Goal: Find specific page/section: Find specific page/section

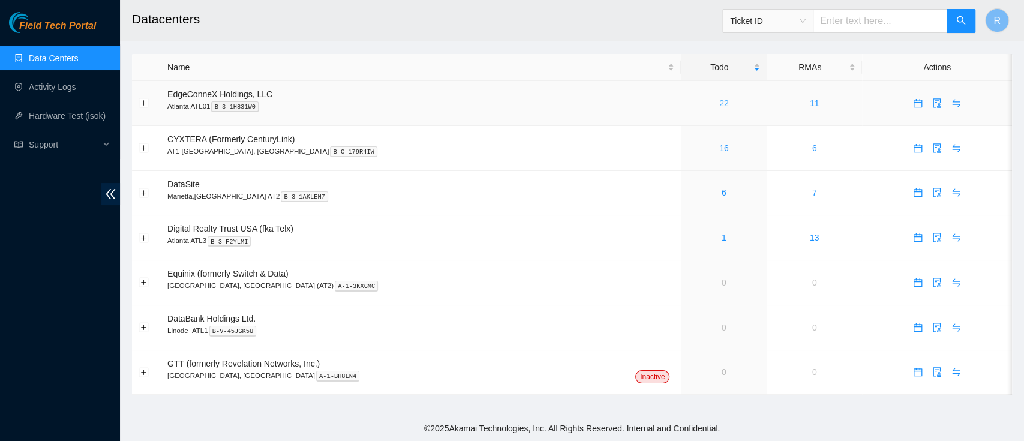
click at [719, 101] on link "22" at bounding box center [724, 103] width 10 height 10
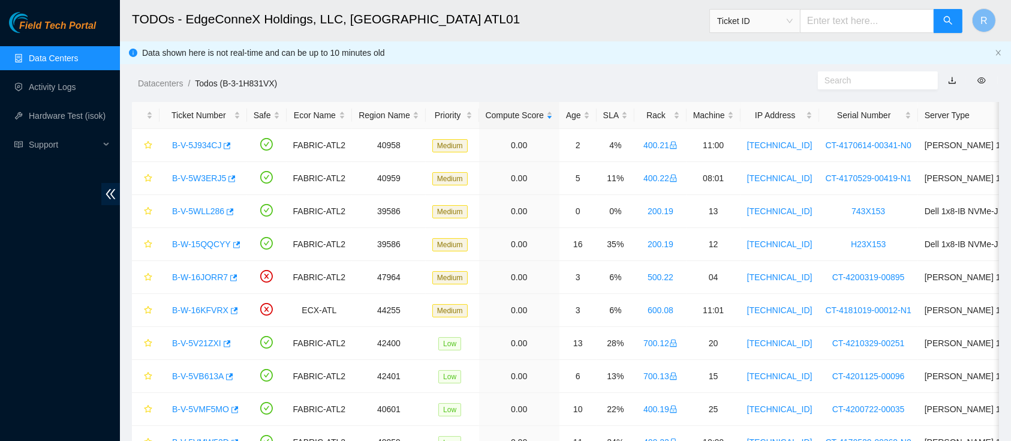
click at [41, 320] on div "Field Tech Portal Data Centers Activity Logs Hardware Test (isok) Support" at bounding box center [60, 226] width 120 height 429
click at [781, 25] on span "Ticket ID" at bounding box center [755, 21] width 76 height 18
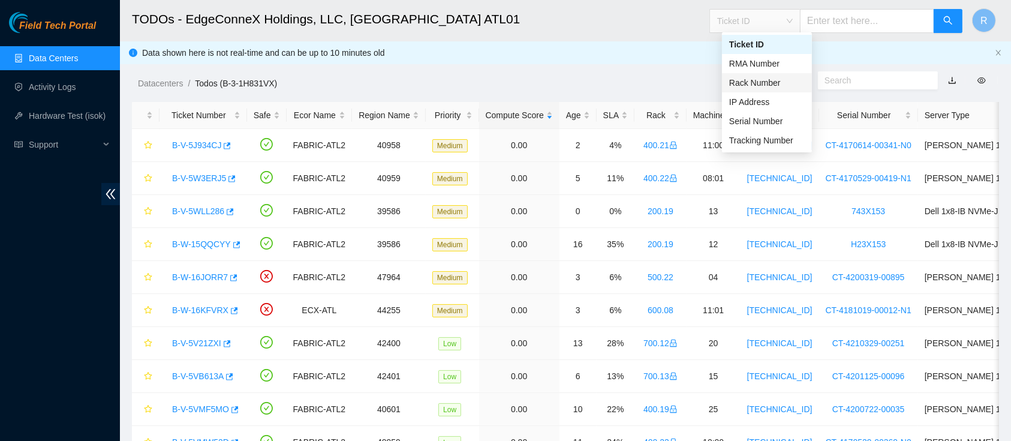
click at [774, 89] on div "Rack Number" at bounding box center [767, 82] width 90 height 19
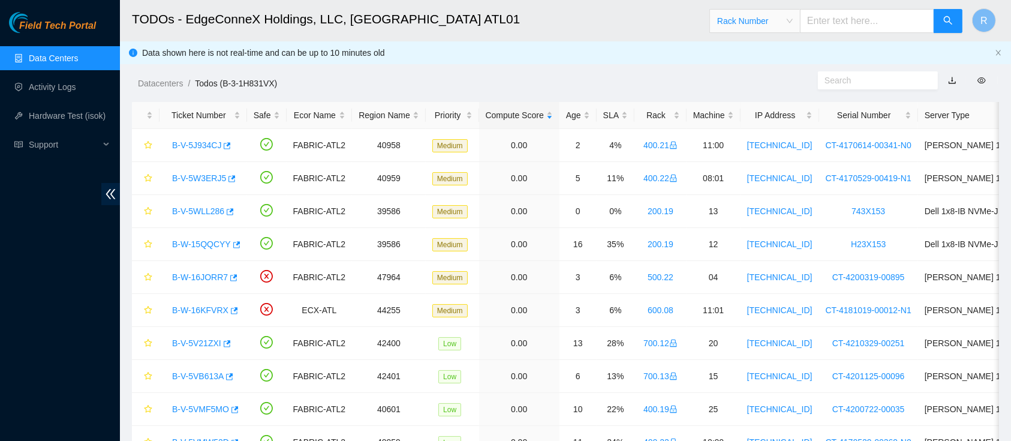
click at [837, 18] on input "text" at bounding box center [867, 21] width 134 height 24
paste input "2"
type input "200.14"
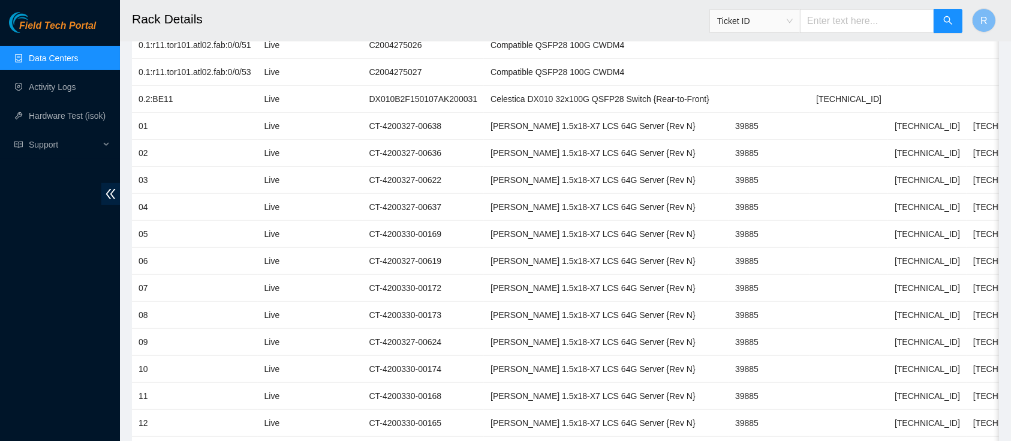
scroll to position [644, 0]
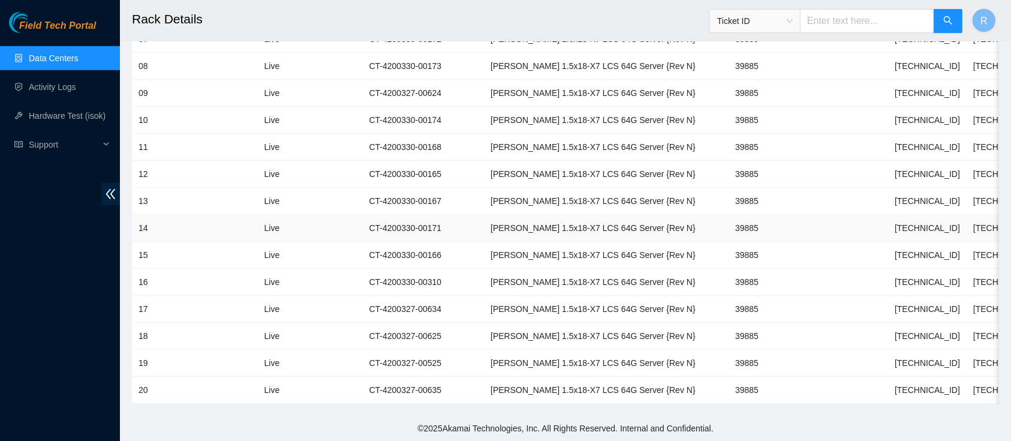
click at [635, 224] on td "[PERSON_NAME] 1.5x18-X7 LCS 64G Server {Rev N}" at bounding box center [606, 228] width 245 height 27
click at [27, 354] on div "Field Tech Portal Data Centers Activity Logs Hardware Test (isok) Support" at bounding box center [60, 226] width 120 height 429
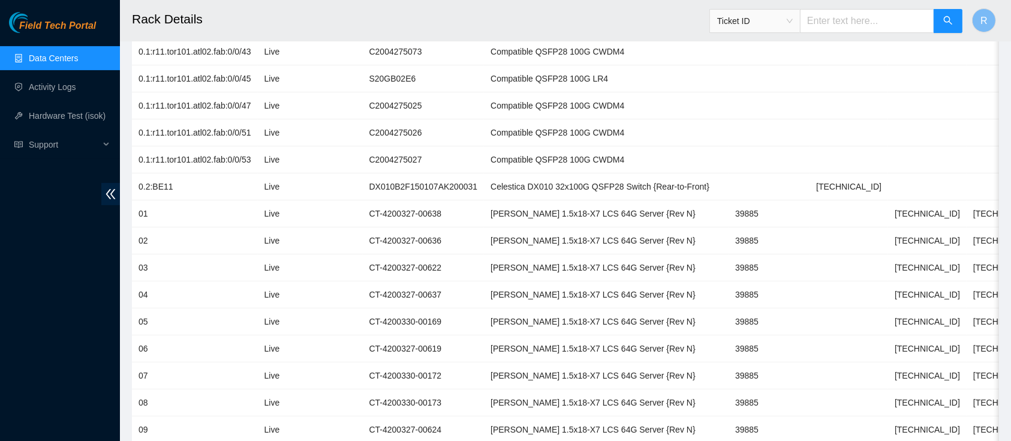
scroll to position [0, 0]
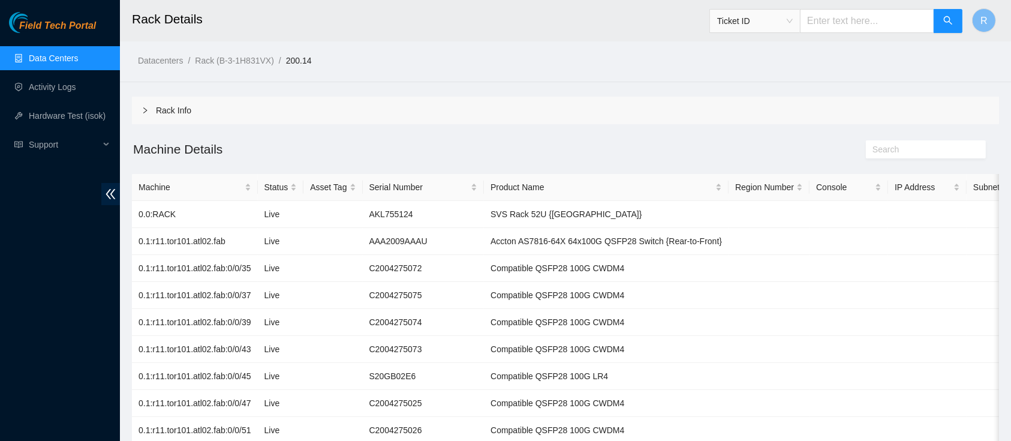
click at [48, 252] on div "Field Tech Portal Data Centers Activity Logs Hardware Test (isok) Support" at bounding box center [60, 226] width 120 height 429
